Goal: Information Seeking & Learning: Learn about a topic

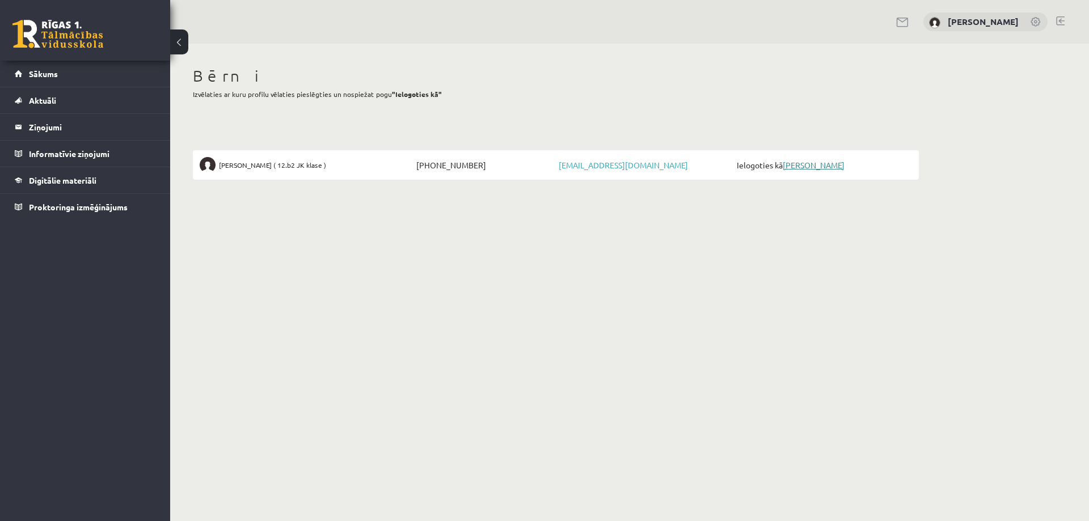
click at [841, 167] on link "[PERSON_NAME]" at bounding box center [814, 165] width 62 height 10
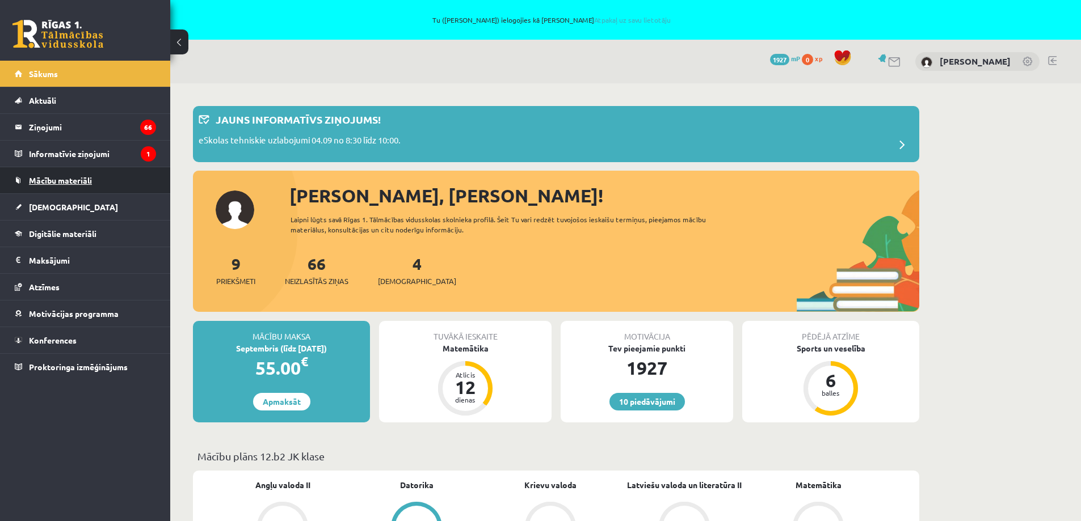
click at [59, 180] on span "Mācību materiāli" at bounding box center [60, 180] width 63 height 10
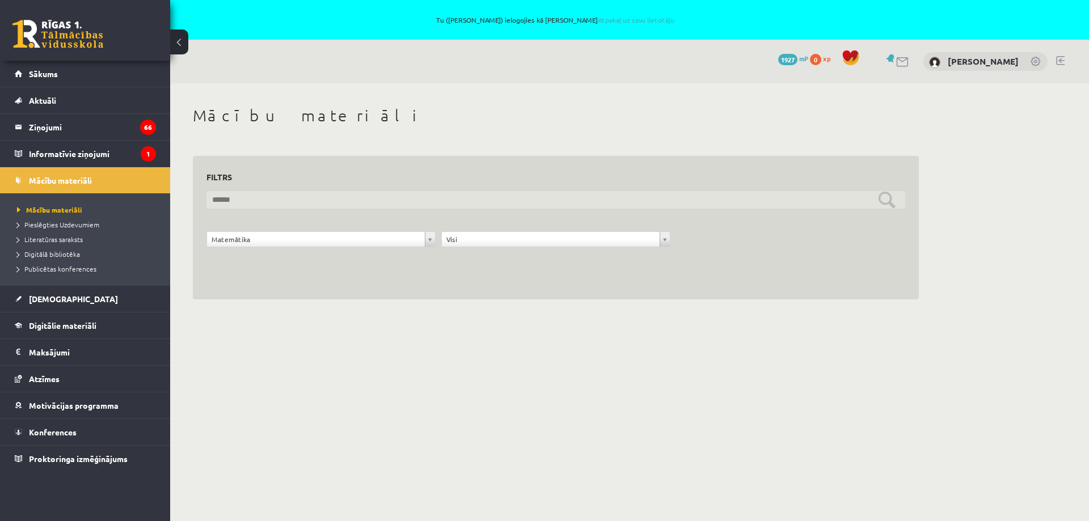
click at [883, 203] on input "text" at bounding box center [555, 200] width 699 height 18
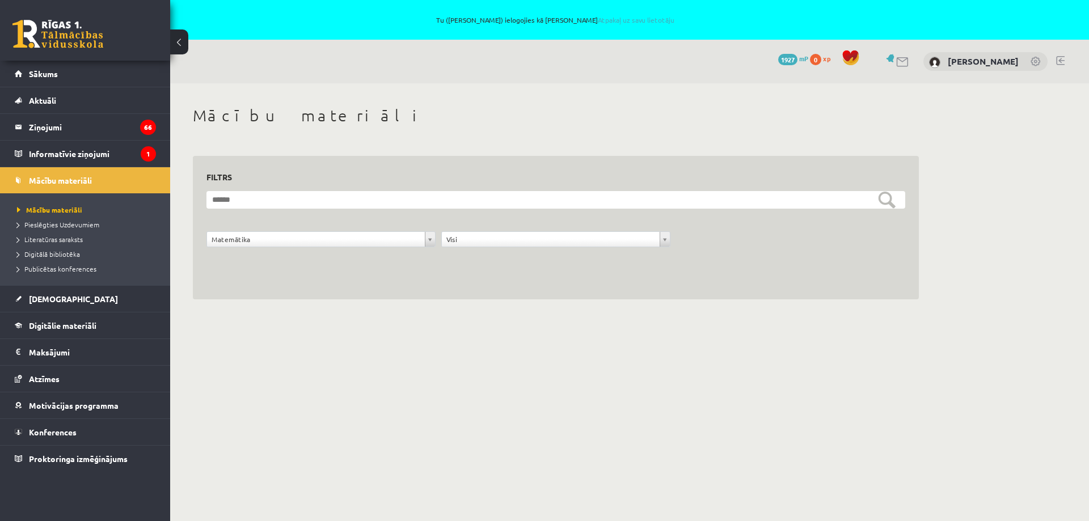
click at [427, 275] on div "**********" at bounding box center [556, 228] width 726 height 144
click at [44, 182] on span "Mācību materiāli" at bounding box center [60, 180] width 63 height 10
click at [37, 212] on span "Mācību materiāli" at bounding box center [49, 209] width 65 height 9
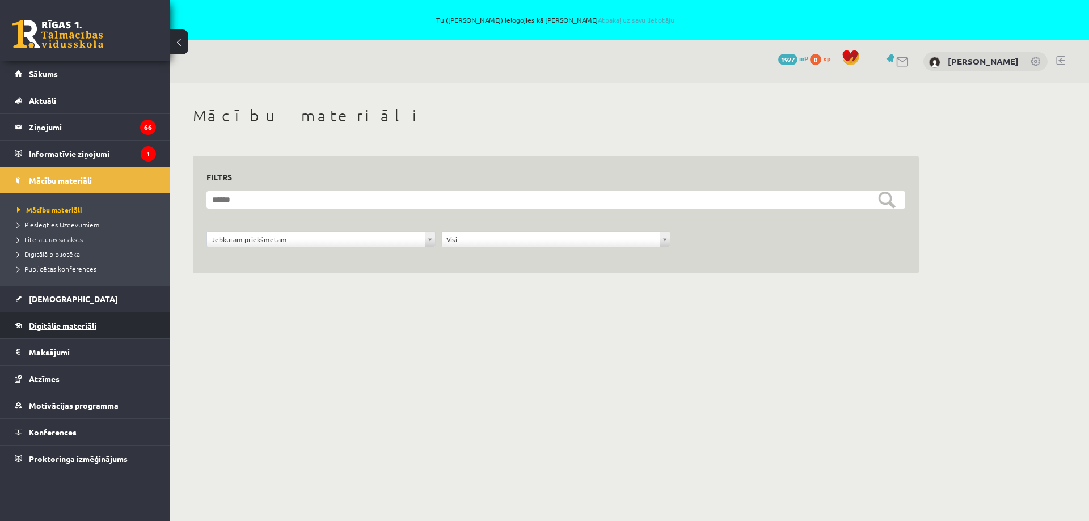
click at [91, 326] on span "Digitālie materiāli" at bounding box center [63, 326] width 68 height 10
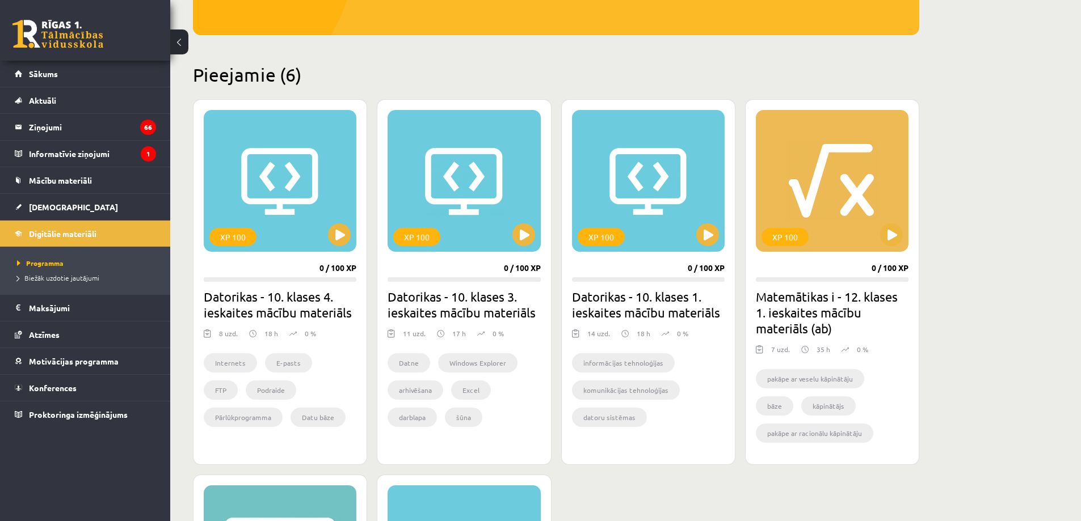
scroll to position [284, 0]
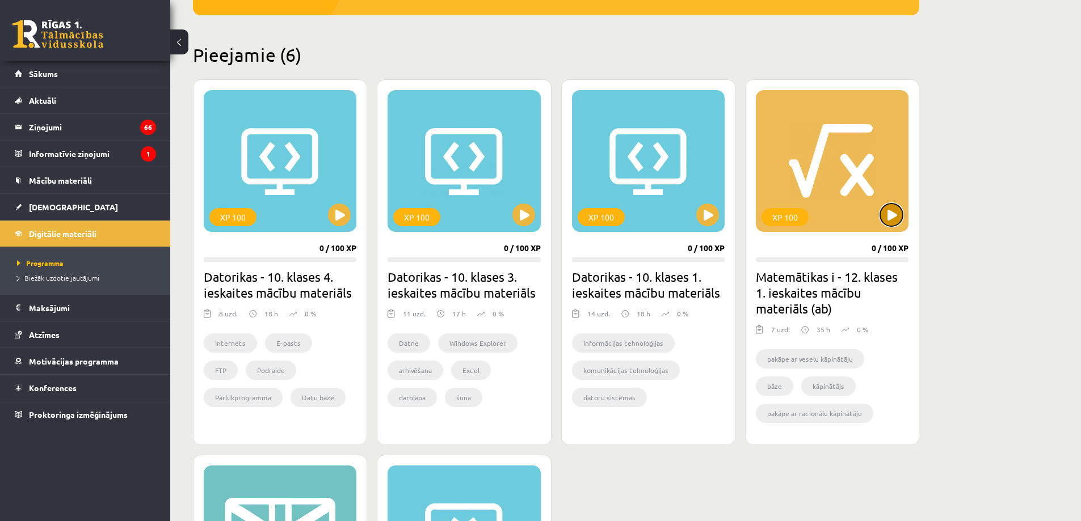
click at [893, 213] on button at bounding box center [891, 215] width 23 height 23
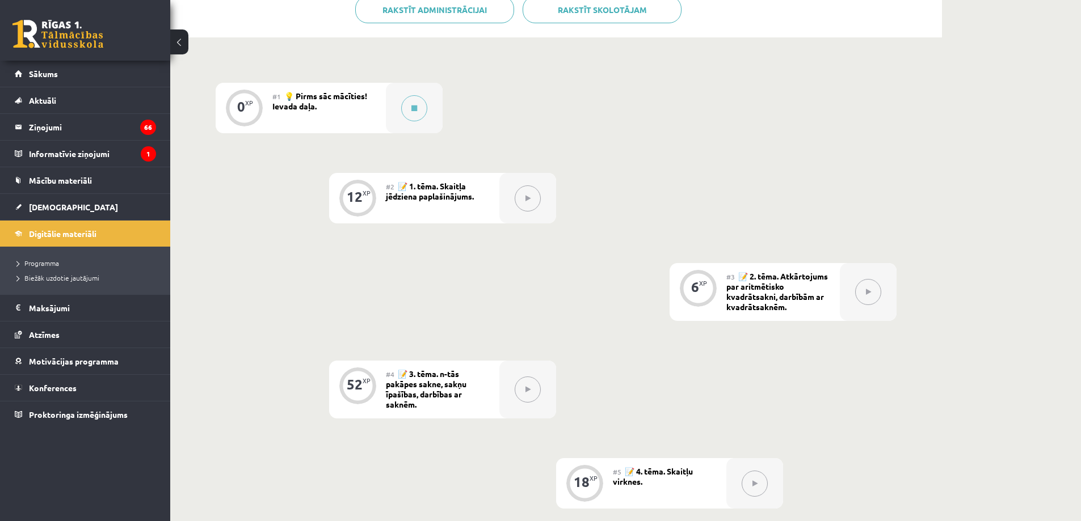
scroll to position [356, 0]
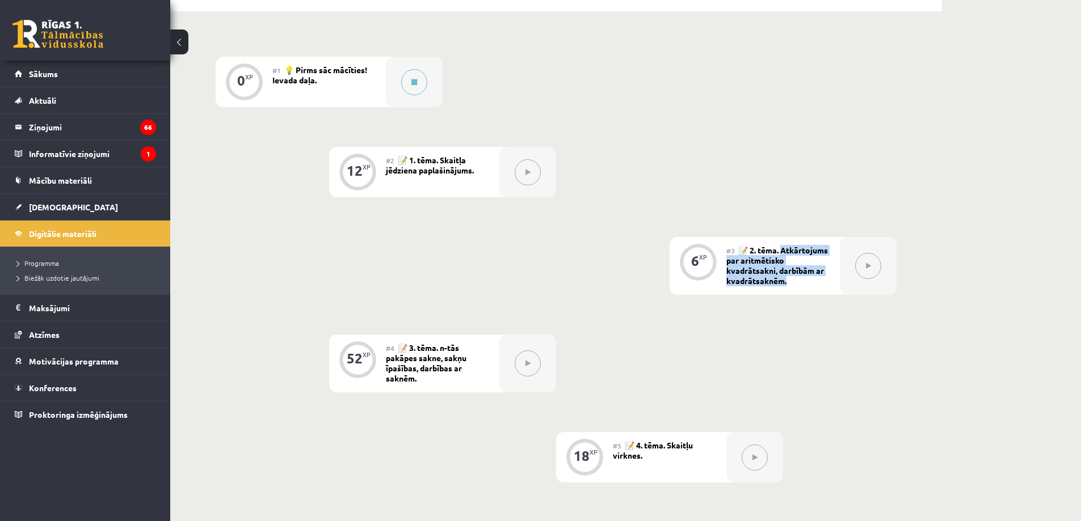
drag, startPoint x: 785, startPoint y: 250, endPoint x: 808, endPoint y: 281, distance: 38.9
click at [808, 281] on div "#3 📝 2. tēma. Atkārtojums par aritmētisko kvadrātsakni, darbībām ar kvadrātsakn…" at bounding box center [782, 266] width 113 height 58
copy span "tkārtojums par aritmētisko kvadrātsakni, darbībām ar kvadrātsaknēm."
drag, startPoint x: 444, startPoint y: 351, endPoint x: 437, endPoint y: 382, distance: 31.3
click at [437, 382] on div "#4 📝 3. tēma. n-tās pakāpes sakne, sakņu īpašības, darbības ar saknēm." at bounding box center [442, 364] width 113 height 58
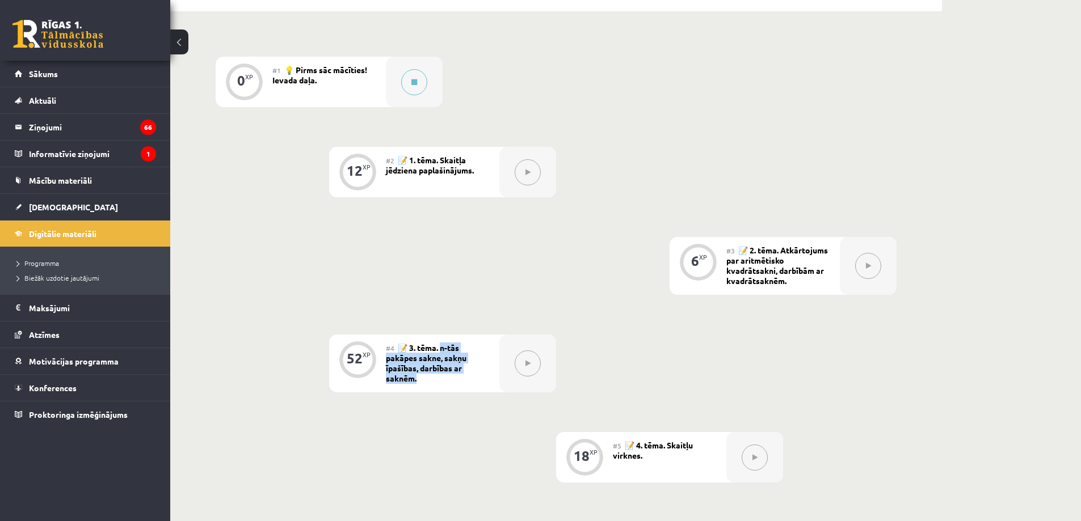
copy span "-tās pakāpes sakne, sakņu īpašības, darbības ar saknēm."
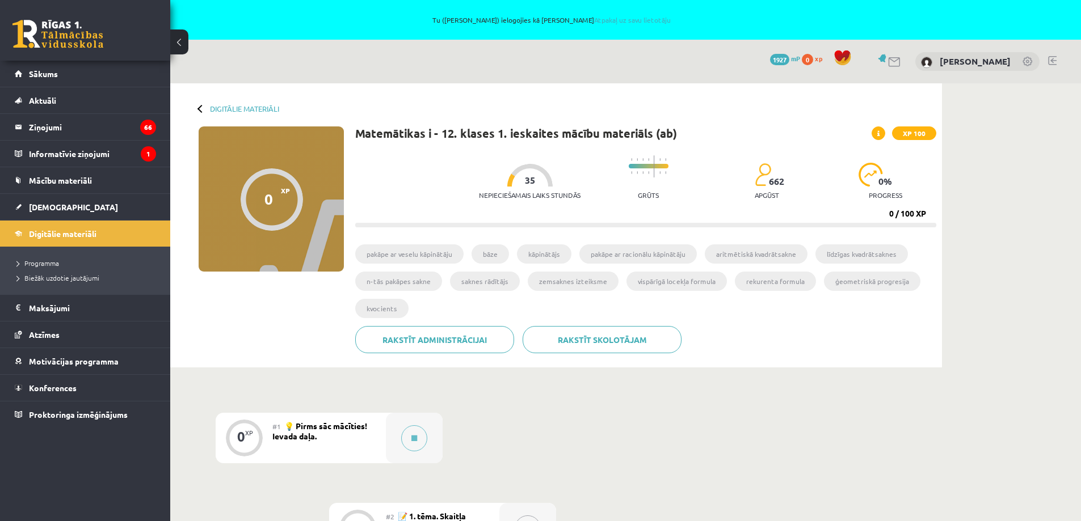
scroll to position [356, 0]
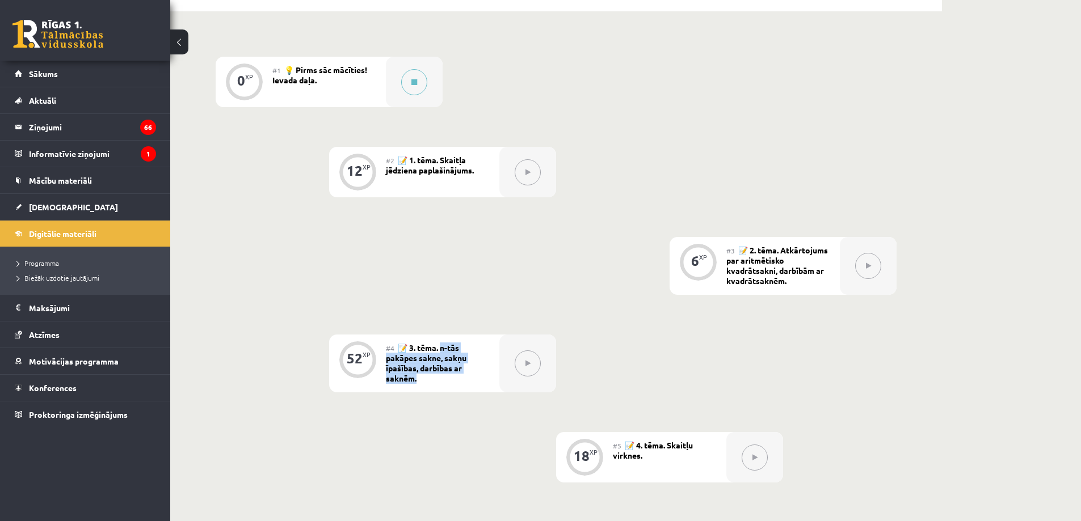
drag, startPoint x: 442, startPoint y: 345, endPoint x: 449, endPoint y: 382, distance: 37.5
click at [449, 383] on div "#4 📝 3. tēma. n-tās pakāpes sakne, sakņu īpašības, darbības ar saknēm." at bounding box center [442, 364] width 113 height 58
copy span "-tās pakāpes sakne, sakņu īpašības, darbības ar saknēm."
click at [74, 175] on link "Mācību materiāli" at bounding box center [85, 180] width 141 height 26
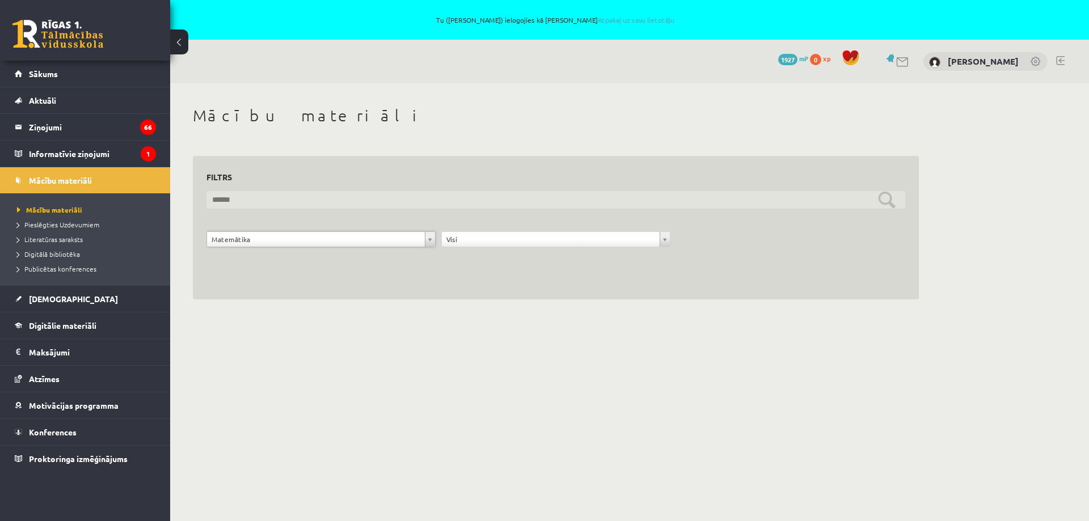
click at [893, 199] on input "text" at bounding box center [555, 200] width 699 height 18
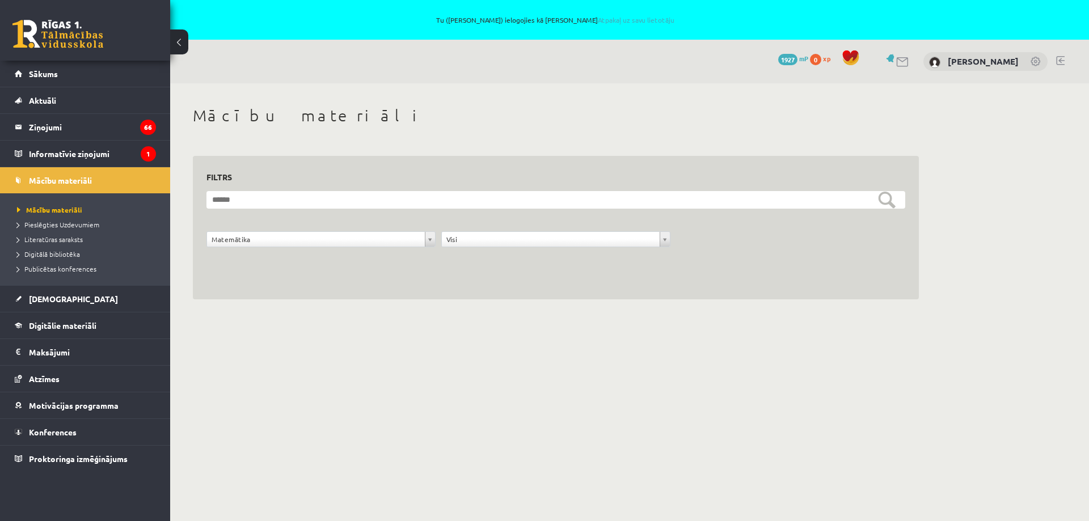
click at [247, 290] on div "**********" at bounding box center [556, 228] width 726 height 144
click at [70, 331] on link "Digitālie materiāli" at bounding box center [85, 326] width 141 height 26
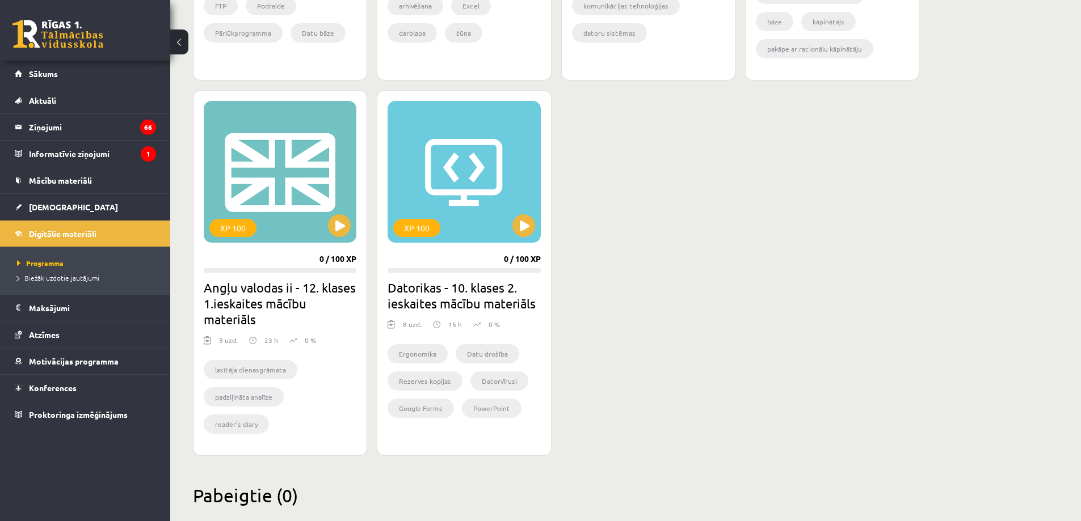
scroll to position [670, 0]
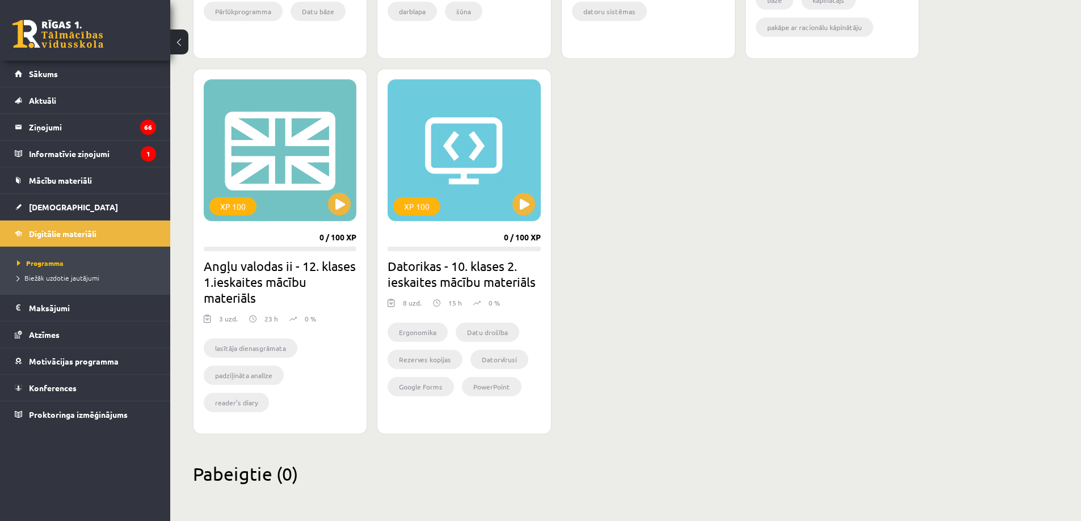
click at [245, 349] on li "lasītāja dienasgrāmata" at bounding box center [251, 348] width 94 height 19
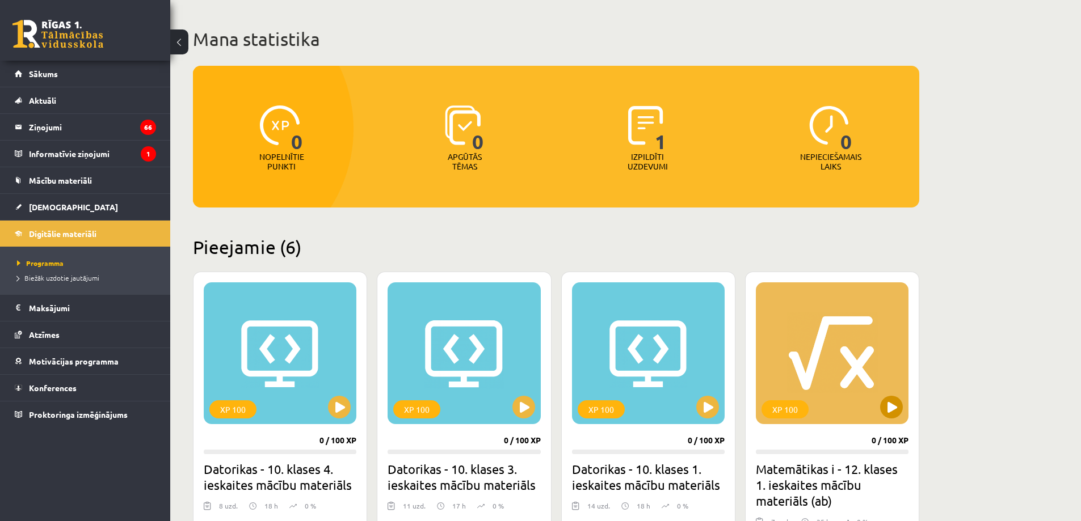
scroll to position [0, 0]
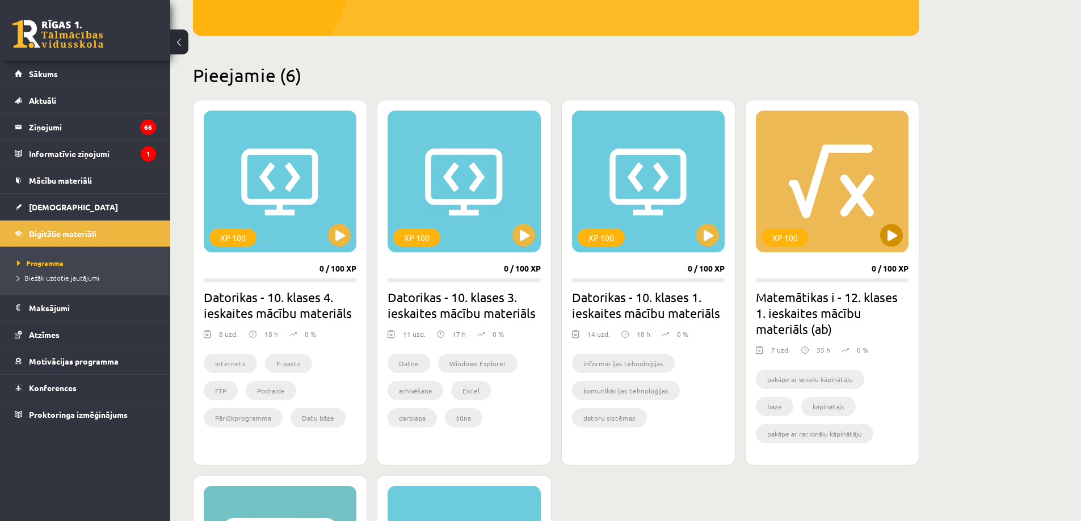
scroll to position [340, 0]
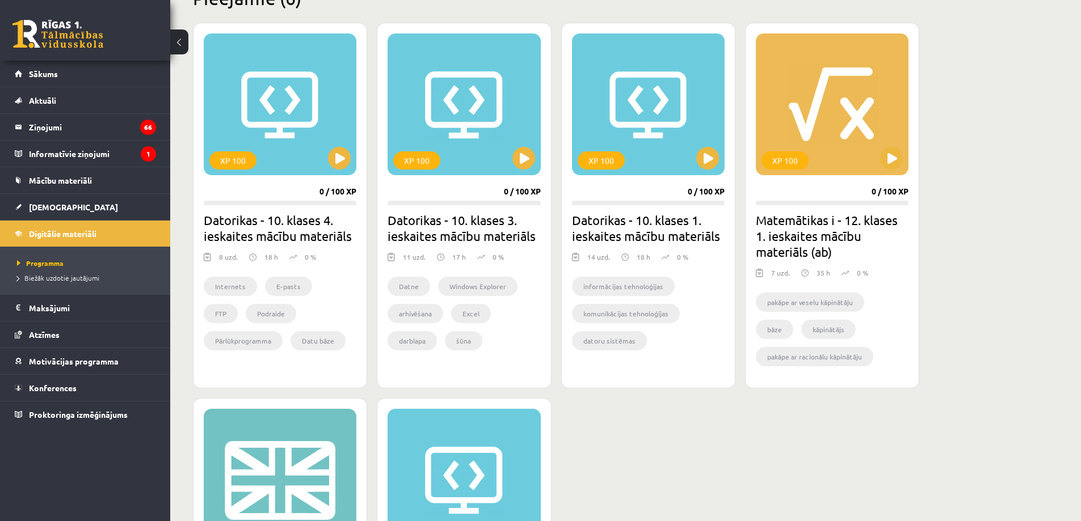
click at [817, 305] on li "pakāpe ar veselu kāpinātāju" at bounding box center [810, 302] width 108 height 19
click at [830, 158] on div "XP 100" at bounding box center [832, 104] width 153 height 142
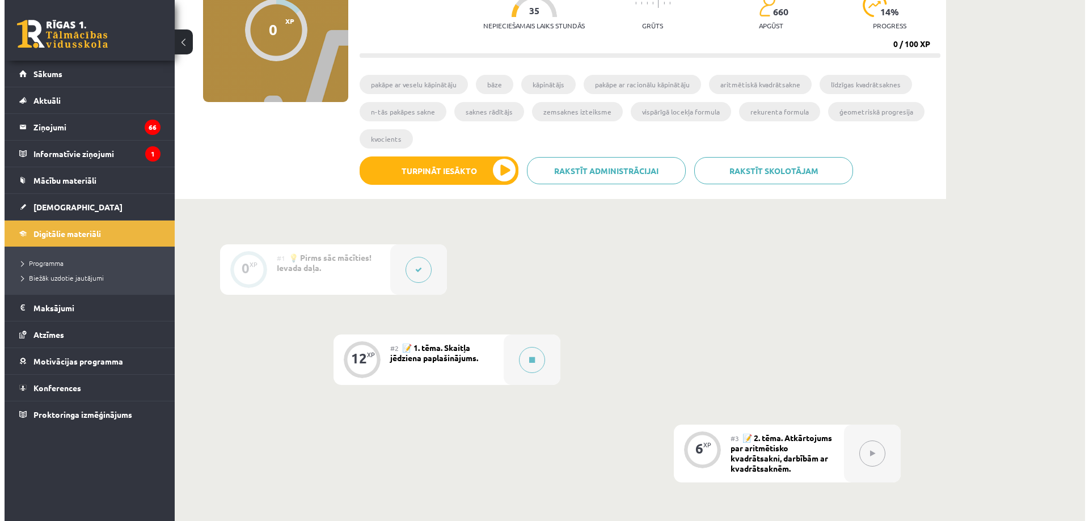
scroll to position [227, 0]
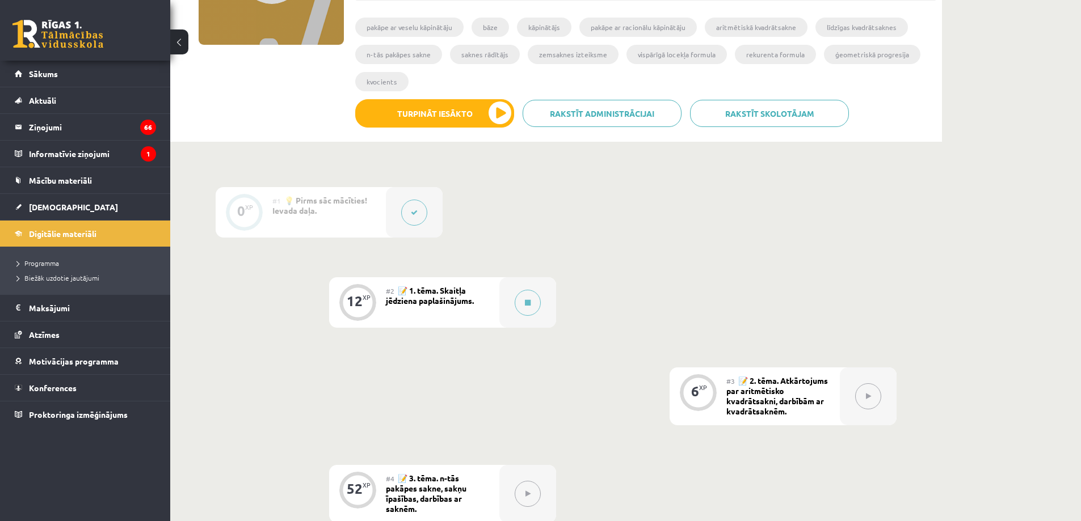
click at [426, 300] on span "📝 1. tēma. Skaitļa jēdziena paplašinājums." at bounding box center [430, 295] width 88 height 20
click at [462, 318] on div "#2 📝 1. tēma. Skaitļa jēdziena paplašinājums." at bounding box center [442, 302] width 113 height 50
click at [458, 307] on div "#2 📝 1. tēma. Skaitļa jēdziena paplašinājums." at bounding box center [442, 302] width 113 height 50
click at [458, 306] on div "#2 📝 1. tēma. Skaitļa jēdziena paplašinājums." at bounding box center [442, 302] width 113 height 50
click at [457, 306] on div "#2 📝 1. tēma. Skaitļa jēdziena paplašinājums." at bounding box center [442, 302] width 113 height 50
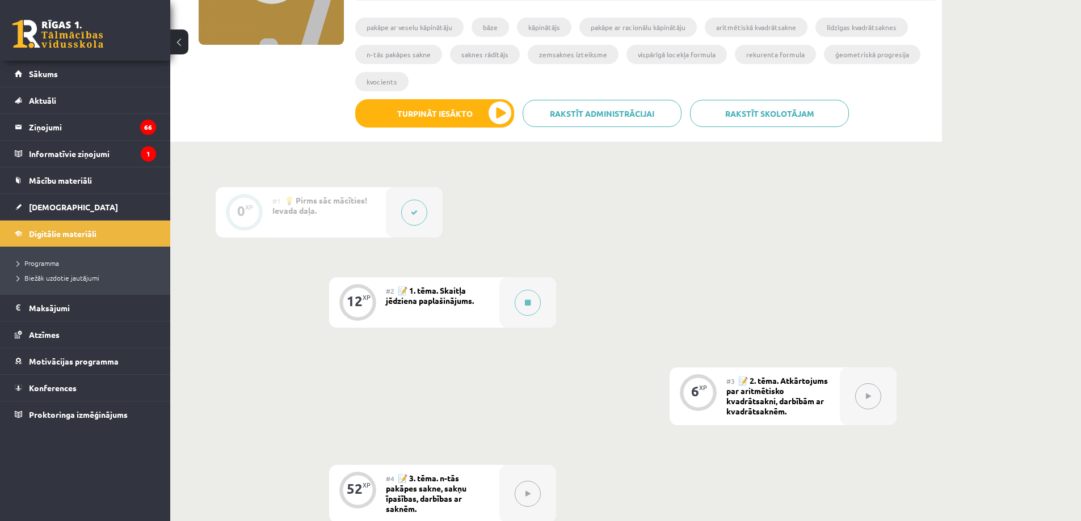
click at [400, 290] on span "📝 1. tēma. Skaitļa jēdziena paplašinājums." at bounding box center [430, 295] width 88 height 20
click at [400, 289] on span "📝 1. tēma. Skaitļa jēdziena paplašinājums." at bounding box center [430, 295] width 88 height 20
click at [416, 297] on span "📝 1. tēma. Skaitļa jēdziena paplašinājums." at bounding box center [430, 295] width 88 height 20
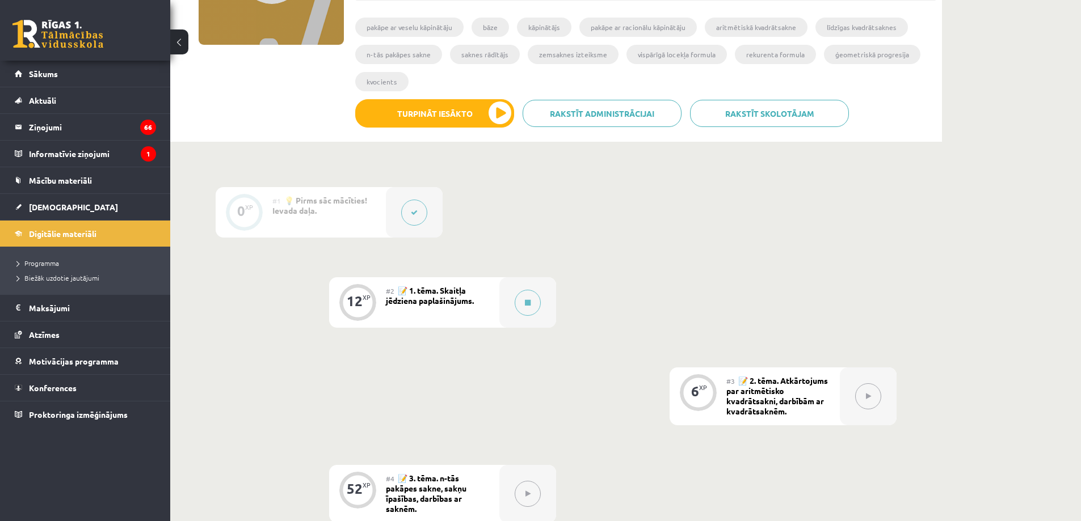
click at [464, 302] on span "📝 1. tēma. Skaitļa jēdziena paplašinājums." at bounding box center [430, 295] width 88 height 20
click at [471, 296] on div "#2 📝 1. tēma. Skaitļa jēdziena paplašinājums." at bounding box center [442, 302] width 113 height 50
click at [532, 301] on button at bounding box center [528, 303] width 26 height 26
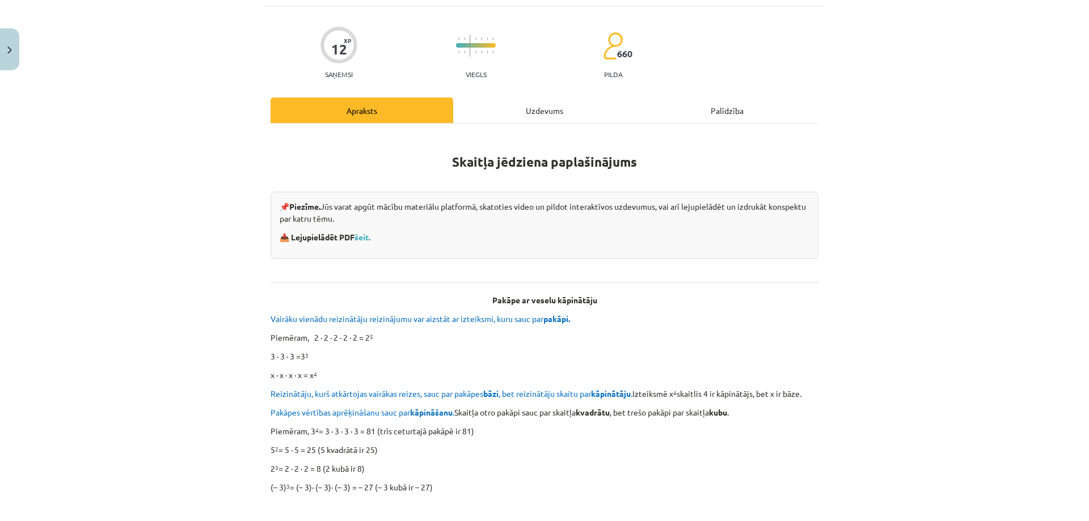
scroll to position [0, 0]
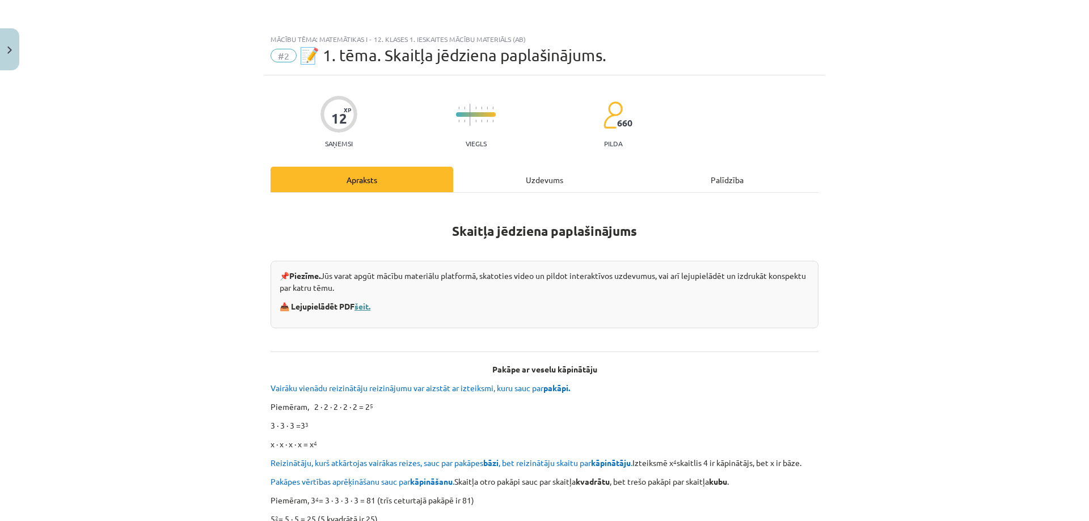
click at [361, 305] on link "šeit." at bounding box center [363, 306] width 16 height 10
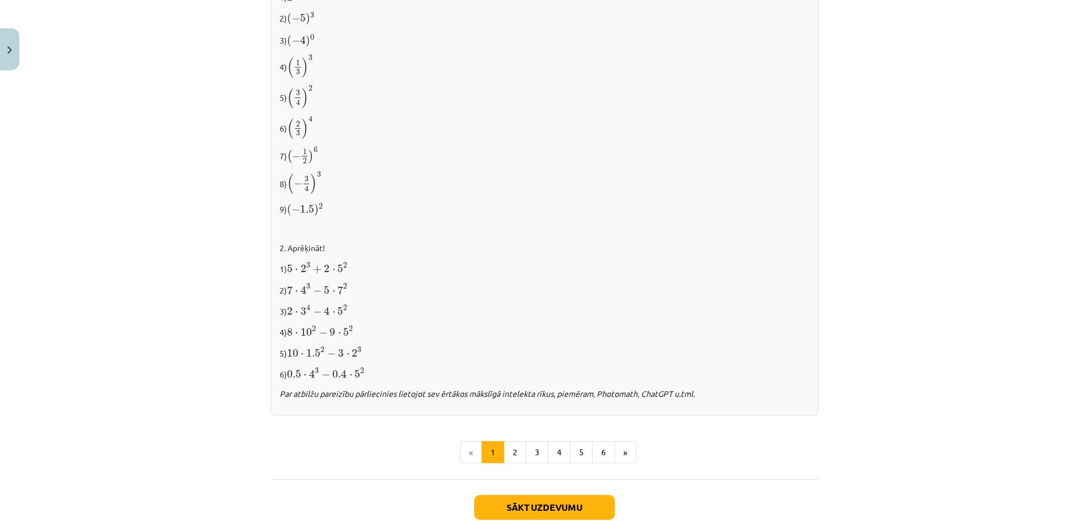
scroll to position [1090, 0]
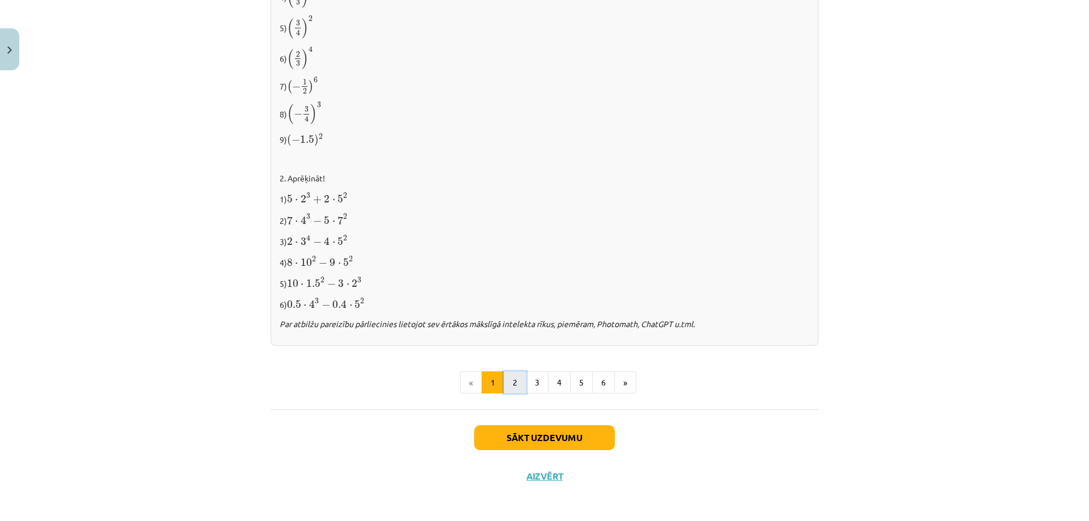
click at [512, 379] on button "2" at bounding box center [515, 383] width 23 height 23
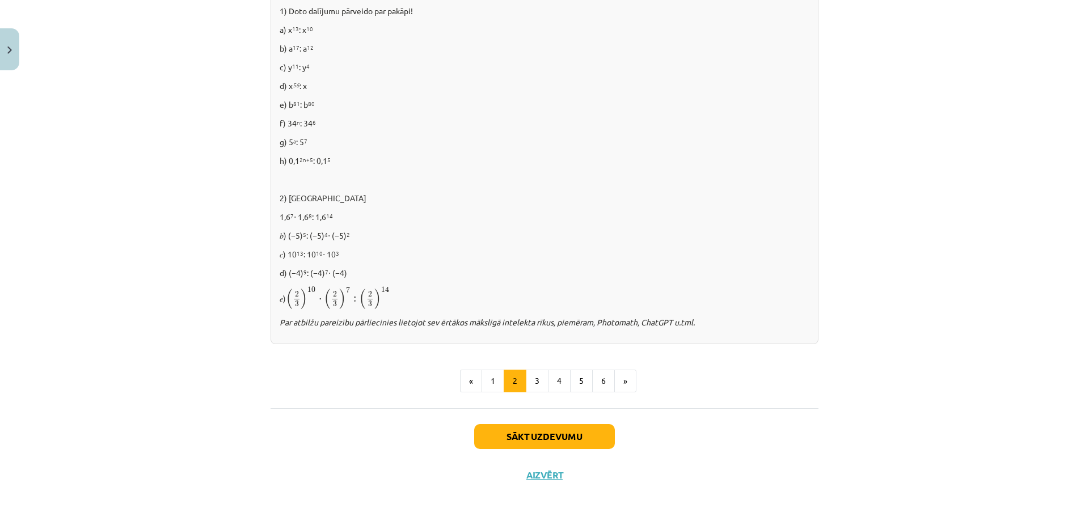
scroll to position [682, 0]
click at [530, 385] on button "3" at bounding box center [537, 380] width 23 height 23
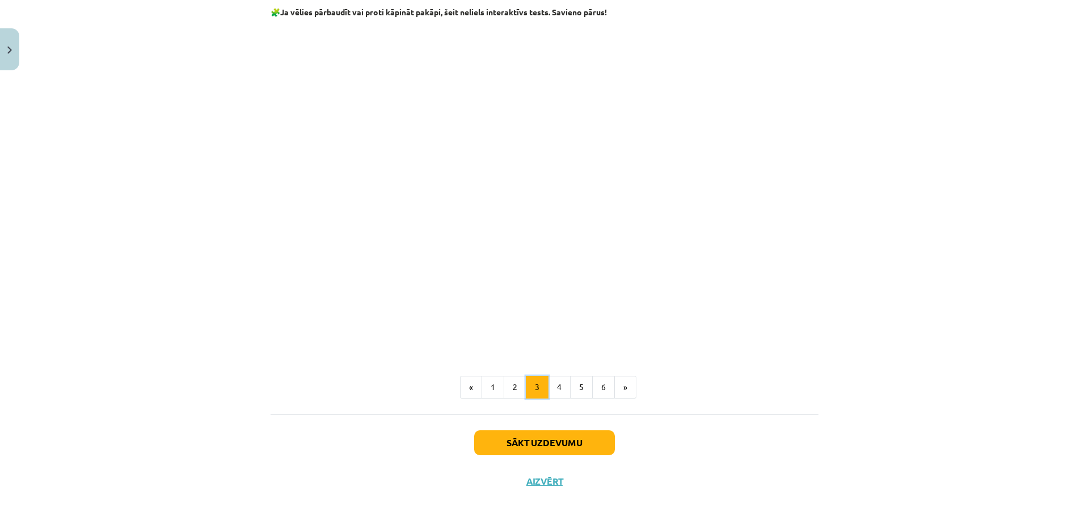
scroll to position [912, 0]
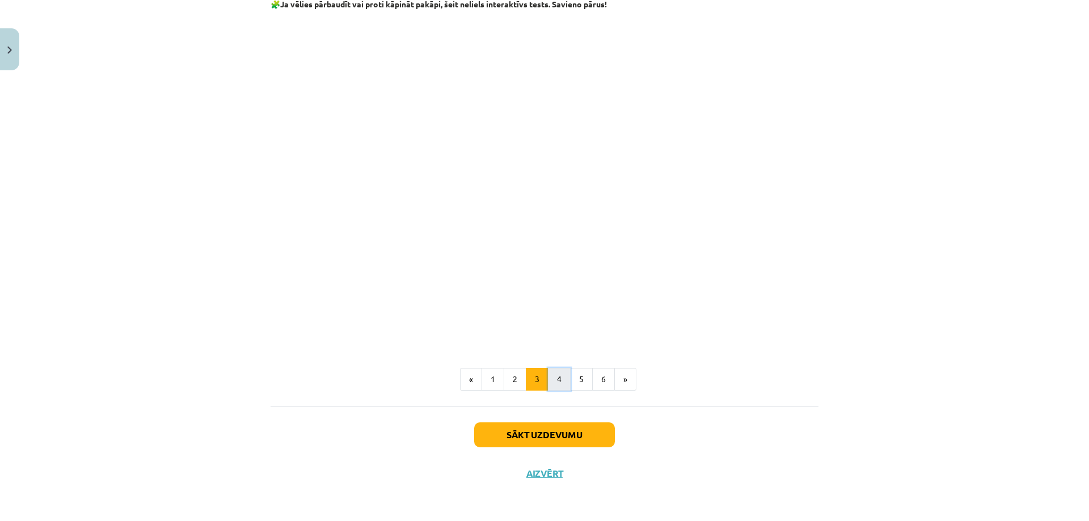
click at [554, 378] on button "4" at bounding box center [559, 379] width 23 height 23
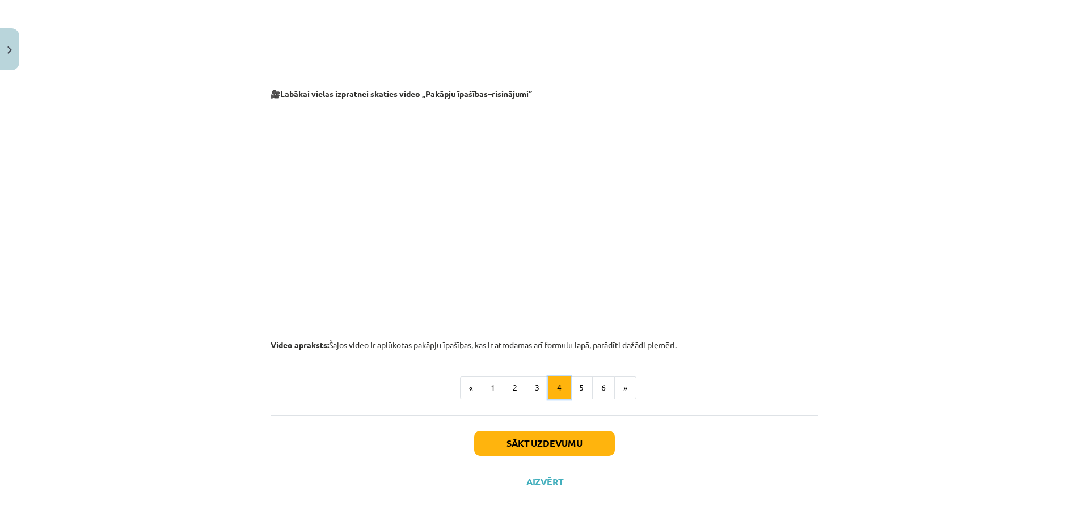
scroll to position [1087, 0]
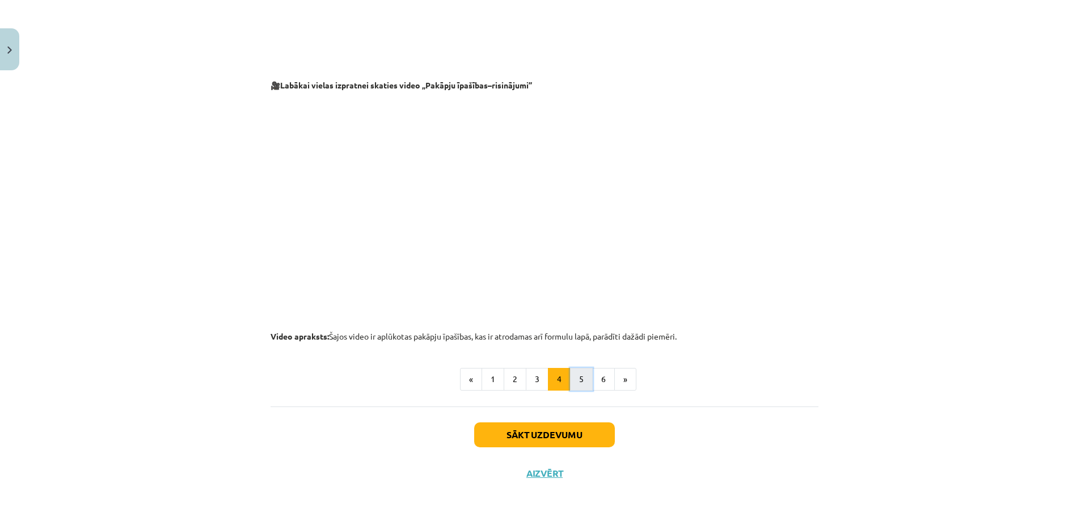
click at [574, 381] on button "5" at bounding box center [581, 379] width 23 height 23
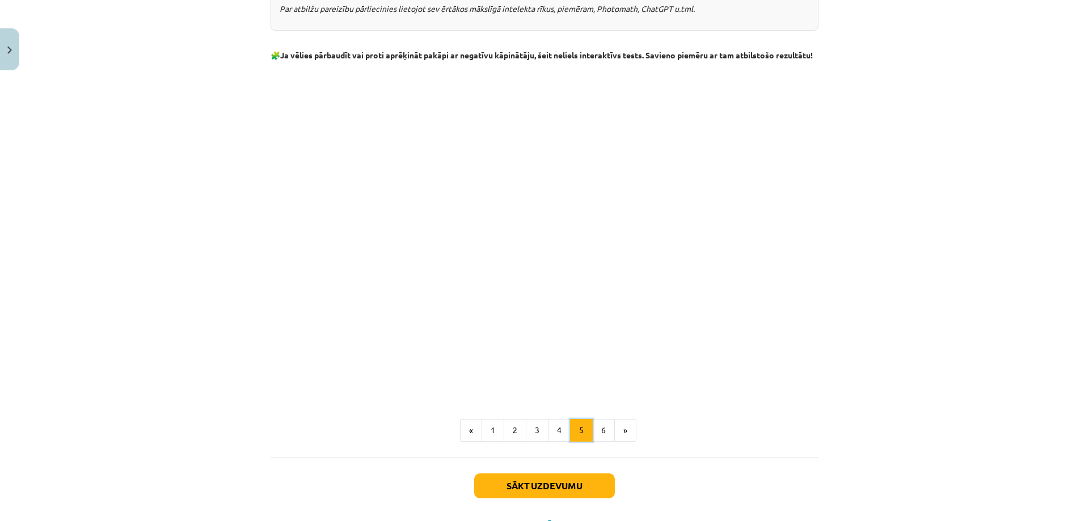
scroll to position [1242, 0]
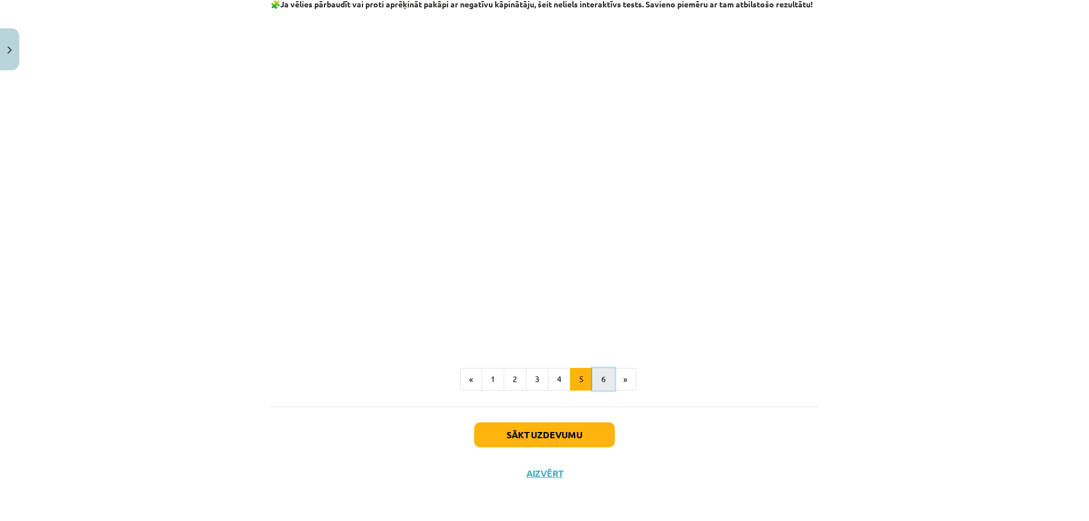
click at [602, 382] on button "6" at bounding box center [603, 379] width 23 height 23
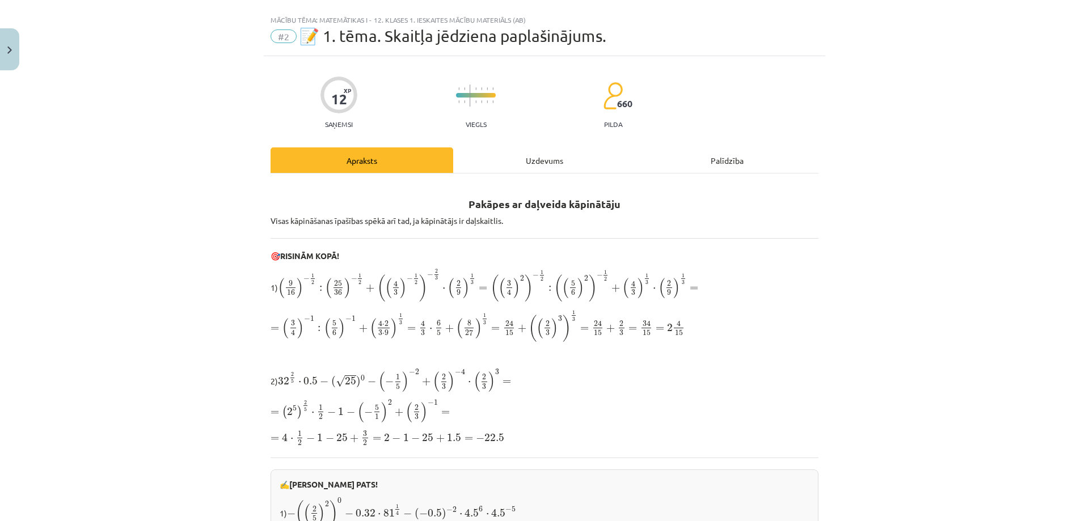
scroll to position [0, 0]
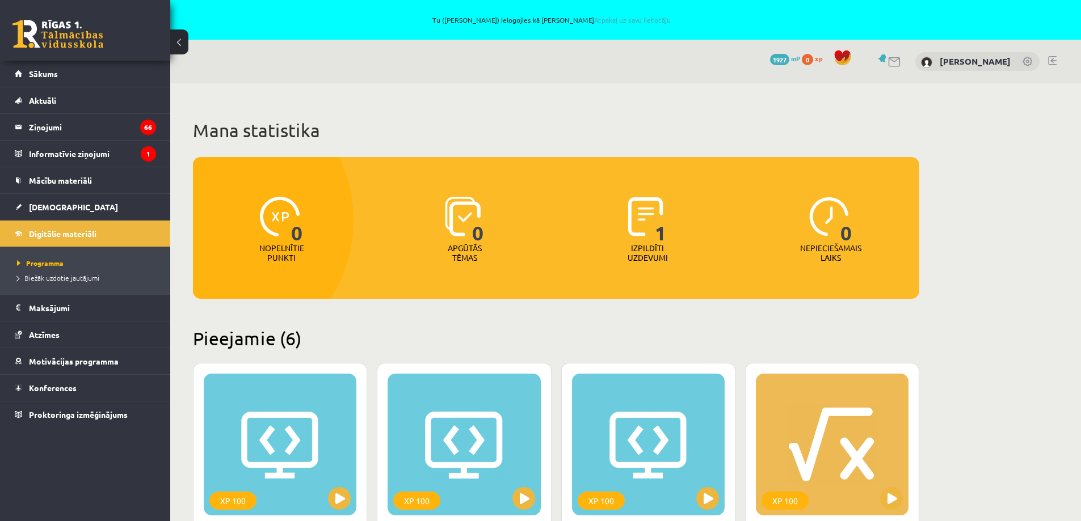
scroll to position [340, 0]
